Goal: Book appointment/travel/reservation

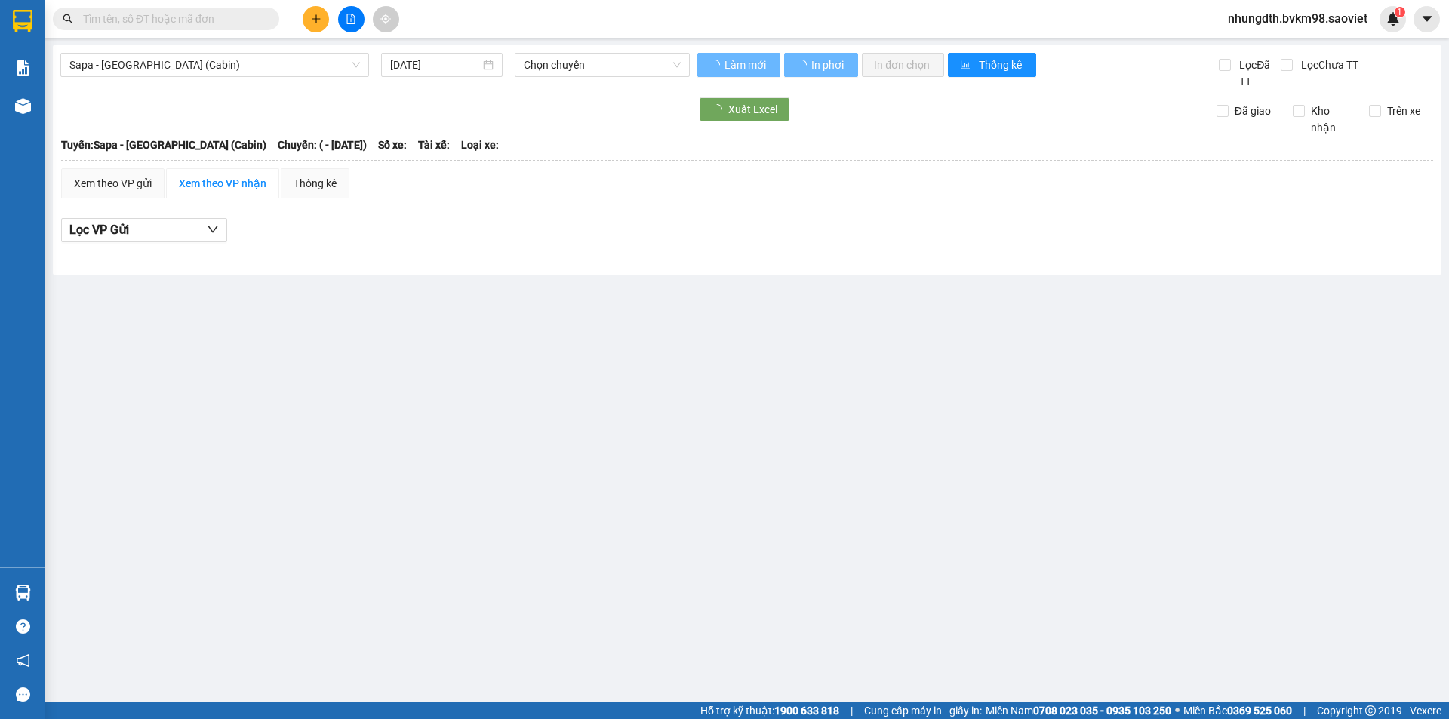
type input "[DATE]"
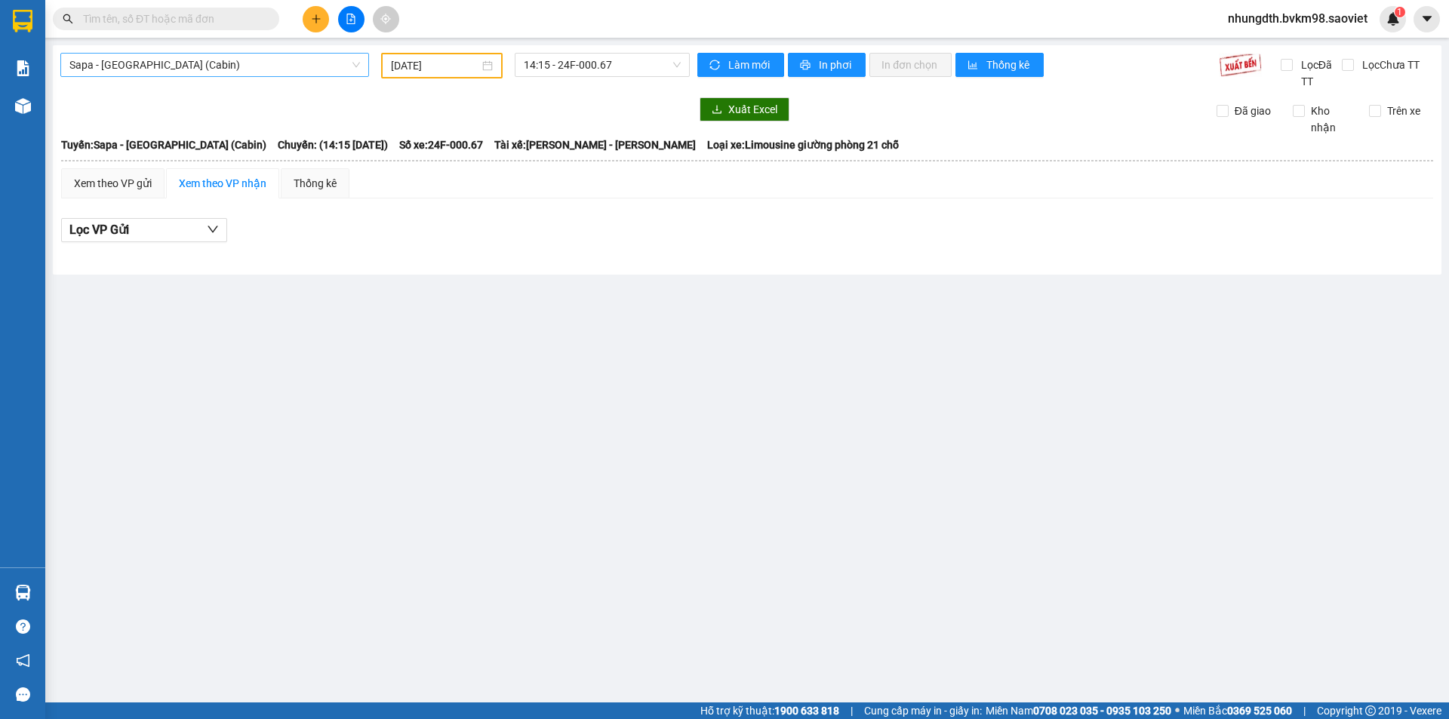
click at [271, 63] on span "Sapa - [GEOGRAPHIC_DATA] (Cabin)" at bounding box center [214, 65] width 291 height 23
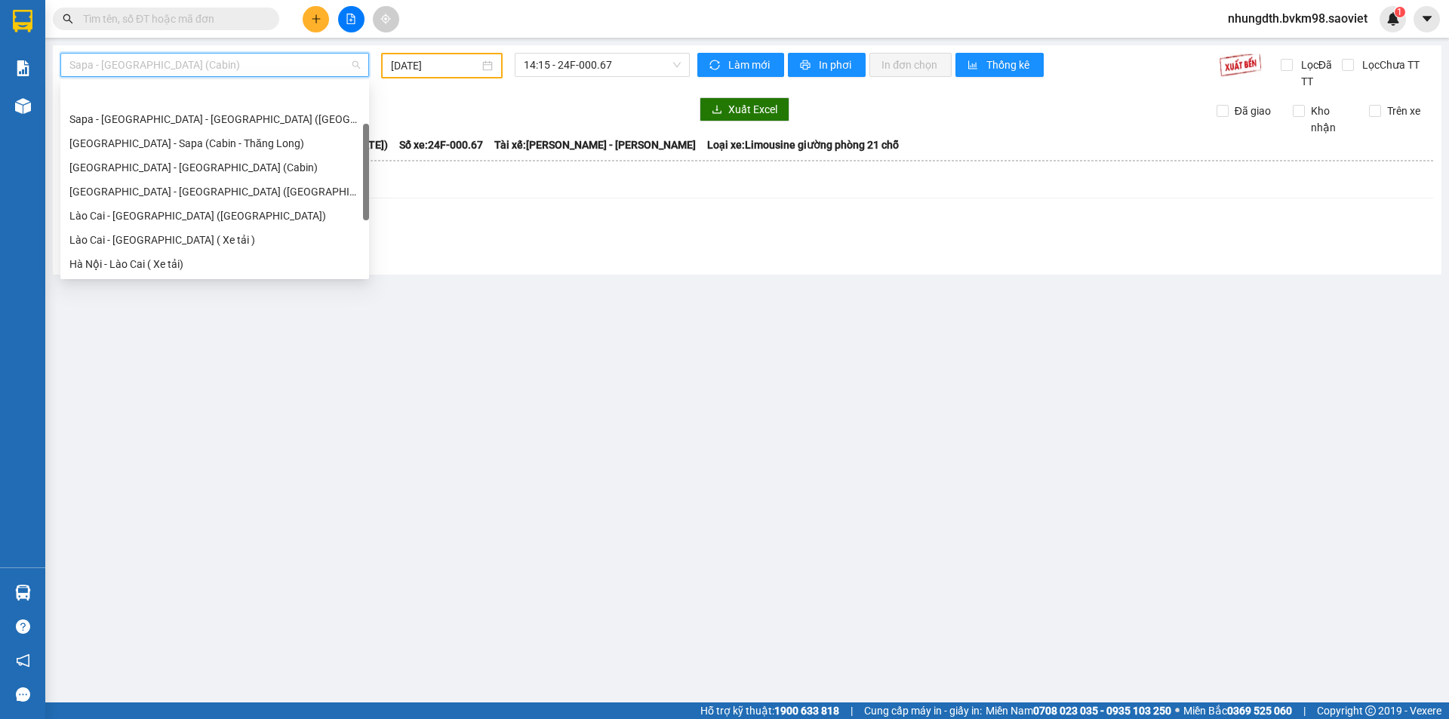
scroll to position [48, 0]
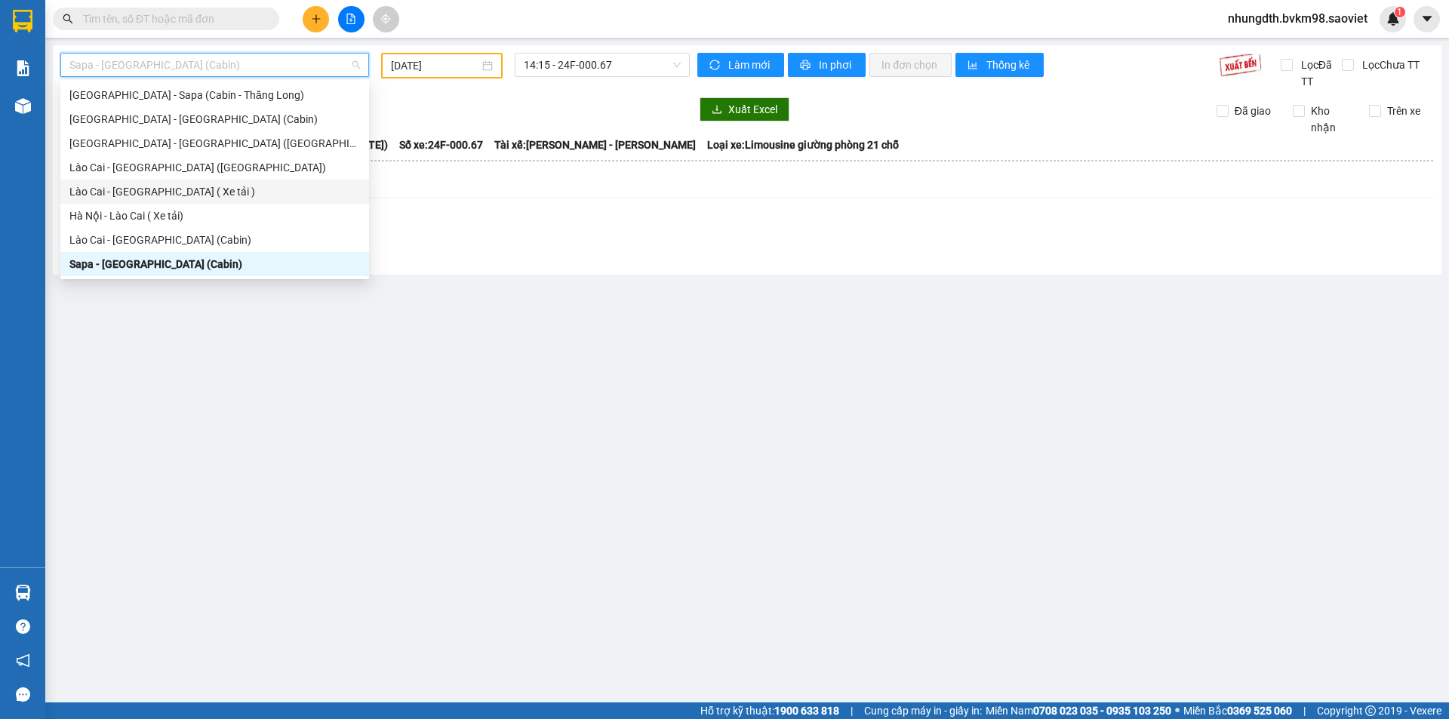
click at [186, 192] on div "Lào Cai - [GEOGRAPHIC_DATA] ( Xe tải )" at bounding box center [214, 191] width 291 height 17
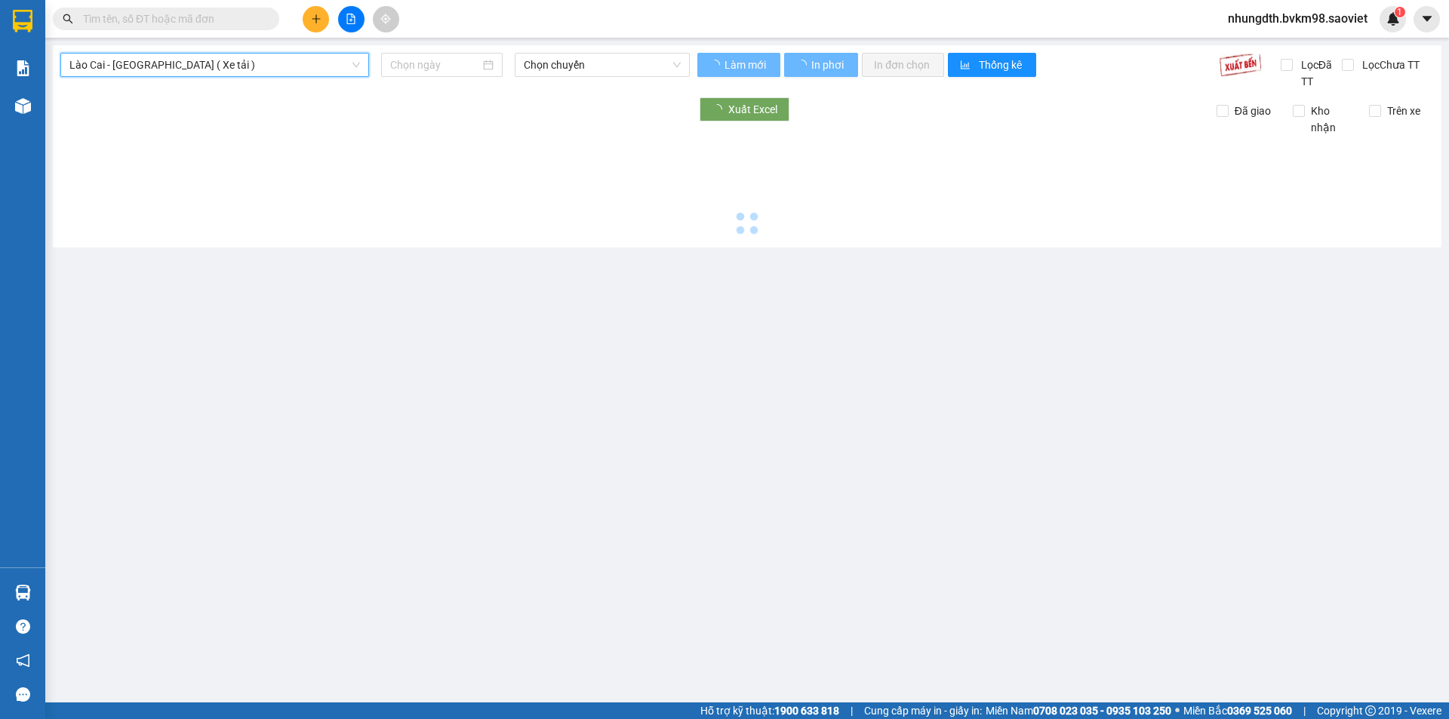
type input "[DATE]"
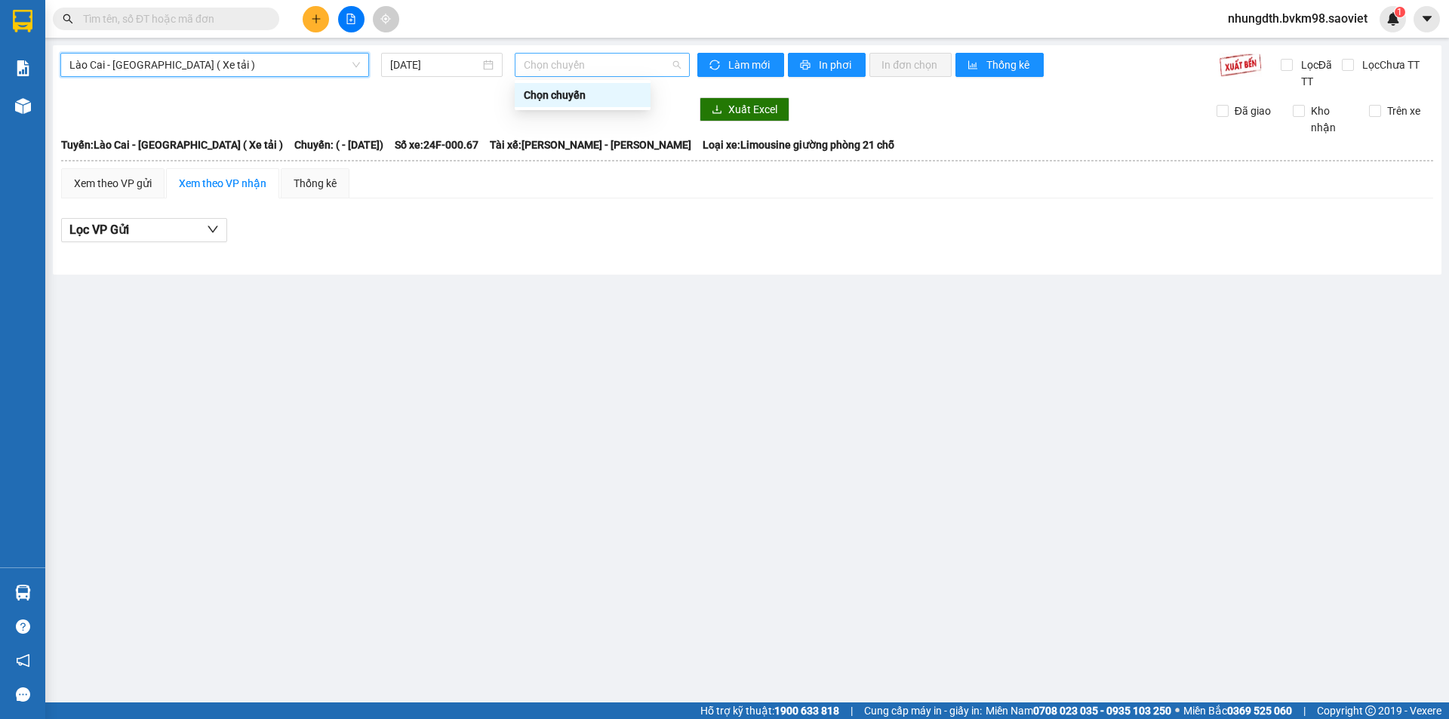
click at [622, 74] on span "Chọn chuyến" at bounding box center [602, 65] width 157 height 23
click at [230, 57] on span "Lào Cai - [GEOGRAPHIC_DATA] ( Xe tải )" at bounding box center [214, 65] width 291 height 23
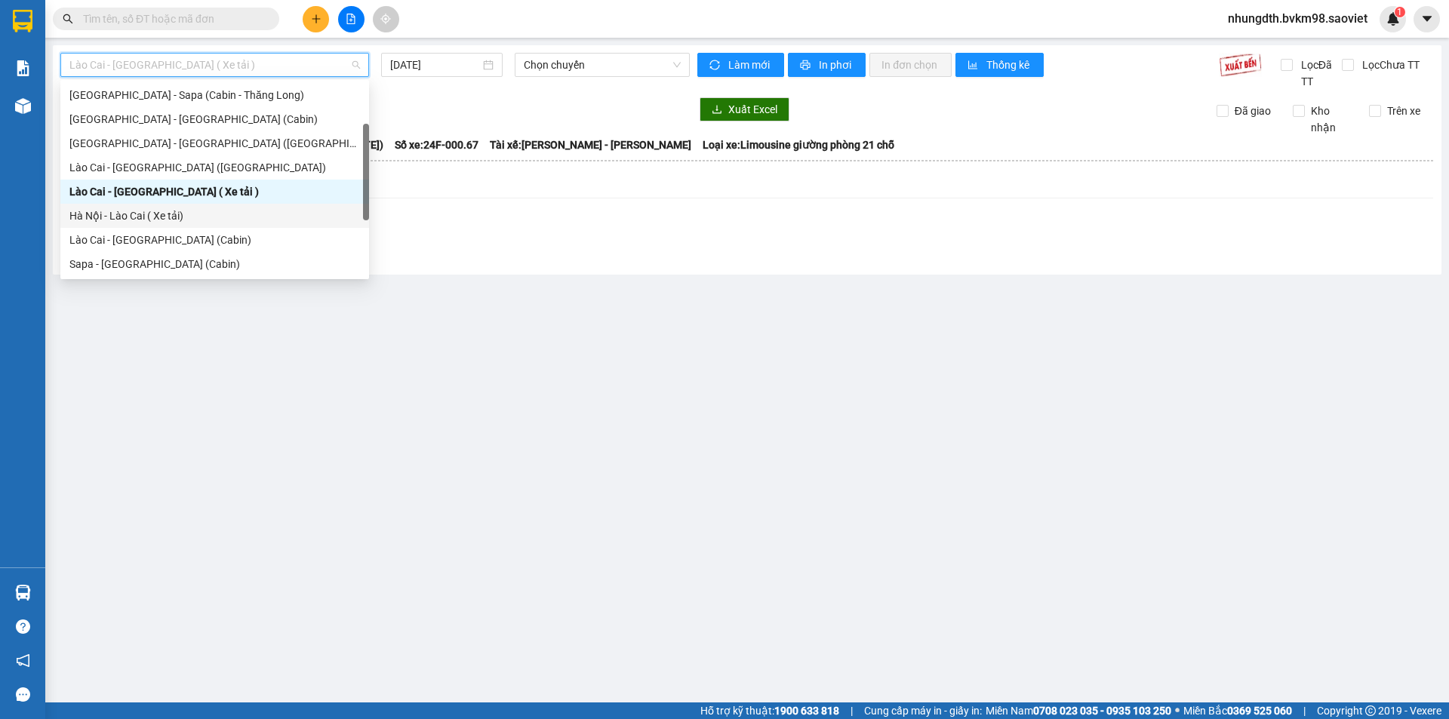
click at [171, 214] on div "Hà Nội - Lào Cai ( Xe tải)" at bounding box center [214, 216] width 291 height 17
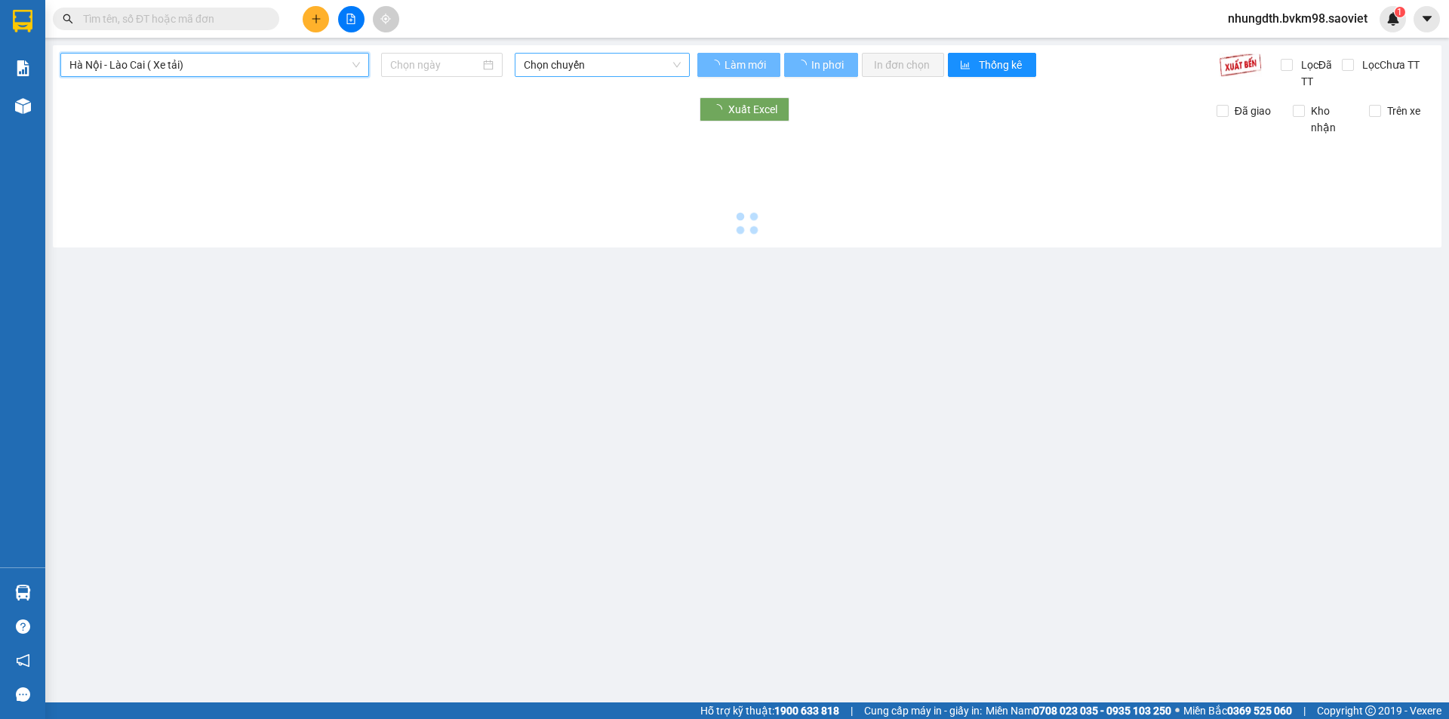
type input "[DATE]"
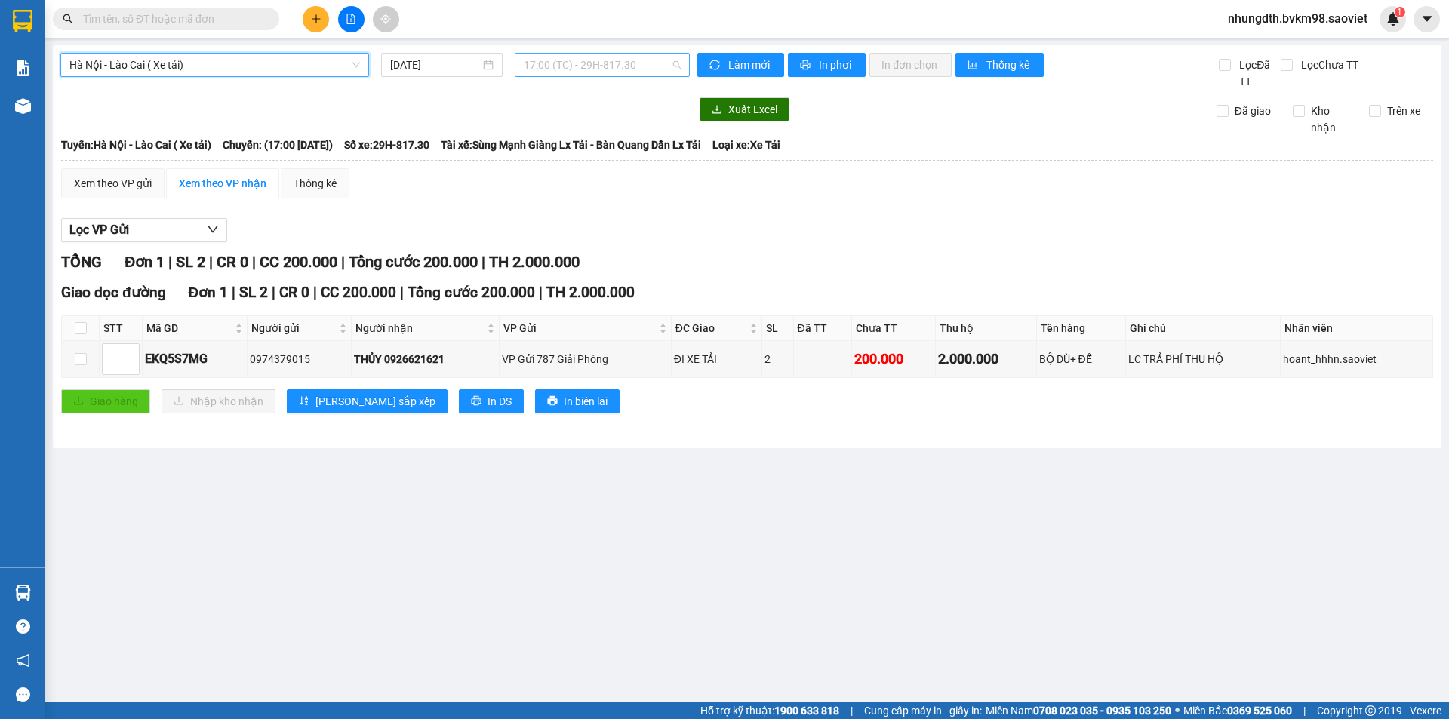
click at [579, 69] on span "17:00 (TC) - 29H-817.30" at bounding box center [602, 65] width 157 height 23
